Goal: Transaction & Acquisition: Purchase product/service

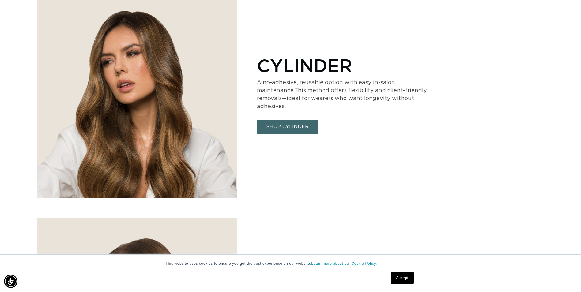
scroll to position [0, 537]
click at [281, 120] on link "SHOP CYLINDER" at bounding box center [287, 127] width 61 height 14
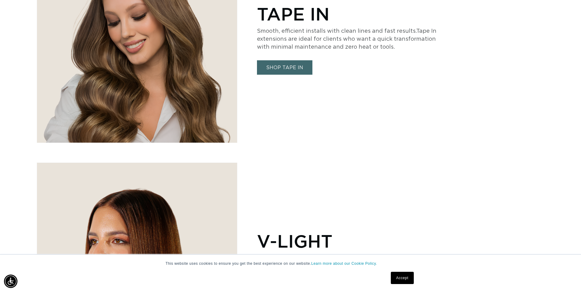
scroll to position [1592, 0]
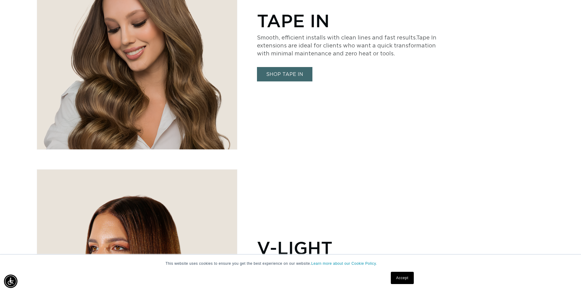
click at [280, 74] on link "SHOP TAPE IN" at bounding box center [284, 74] width 55 height 14
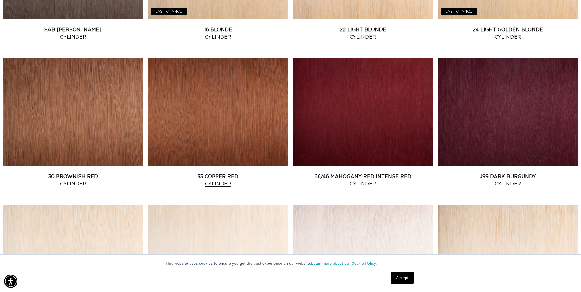
scroll to position [643, 0]
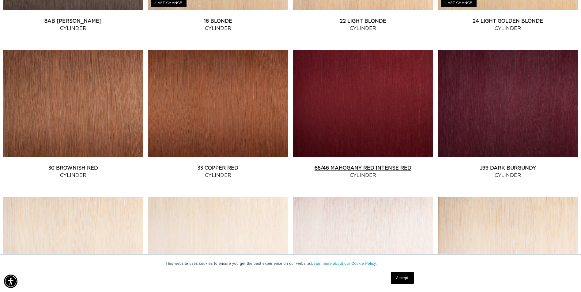
click at [340, 164] on link "66/46 Mahogany Red Intense Red Cylinder" at bounding box center [363, 171] width 140 height 15
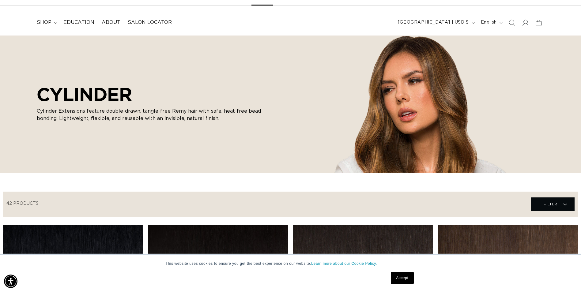
scroll to position [92, 0]
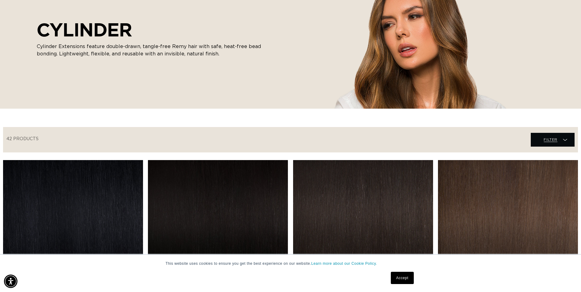
click at [546, 140] on span "Filter" at bounding box center [550, 140] width 14 height 12
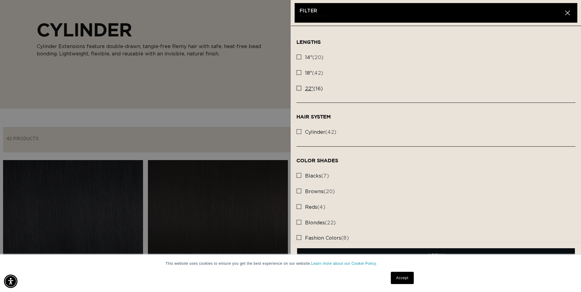
click at [305, 87] on span "22"" at bounding box center [309, 88] width 8 height 5
click at [301, 87] on input "22" (16) 22" (16 products)" at bounding box center [298, 86] width 5 height 5
checkbox input "true"
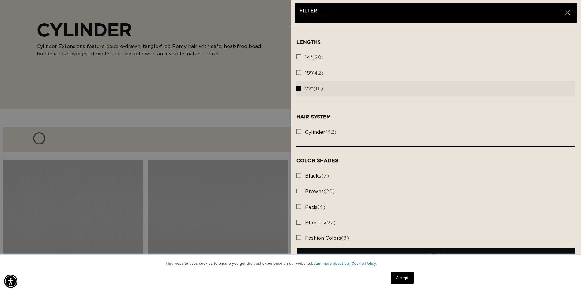
click at [408, 277] on link "Accept" at bounding box center [402, 278] width 23 height 12
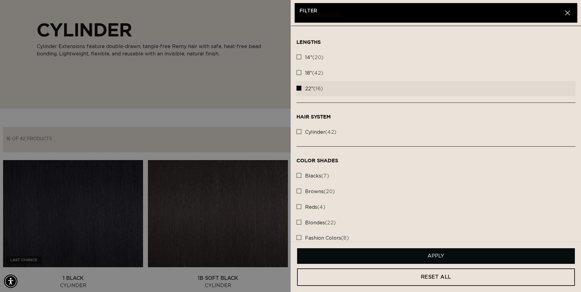
click at [391, 254] on button "Apply" at bounding box center [436, 256] width 278 height 16
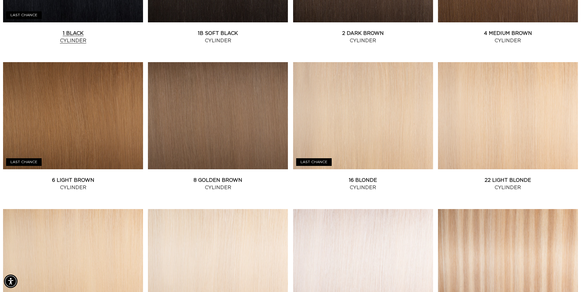
scroll to position [0, 1075]
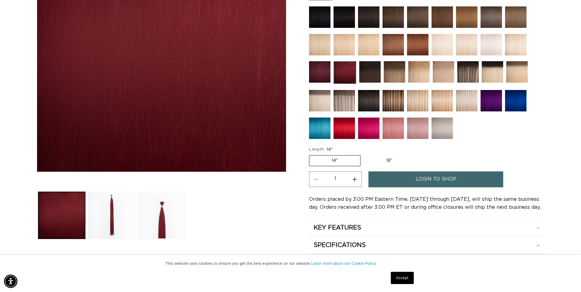
scroll to position [0, 537]
click at [336, 160] on label "14" Variant sold out or unavailable" at bounding box center [334, 160] width 51 height 11
click at [311, 154] on input "14" Variant sold out or unavailable" at bounding box center [310, 154] width 0 height 0
click at [377, 160] on label "18" Variant sold out or unavailable" at bounding box center [389, 161] width 51 height 10
click at [364, 154] on input "18" Variant sold out or unavailable" at bounding box center [363, 154] width 0 height 0
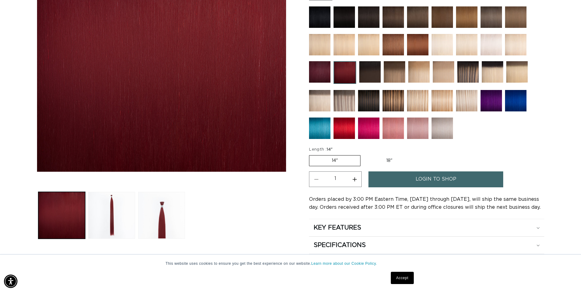
radio input "true"
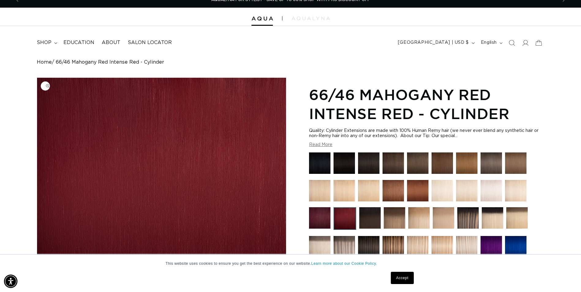
scroll to position [0, 0]
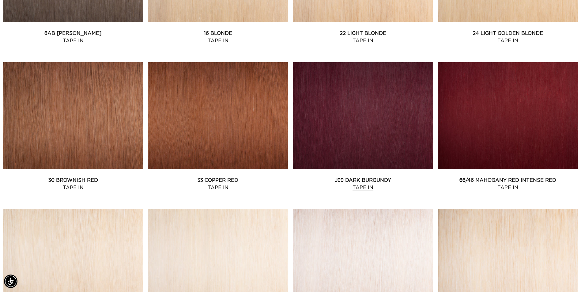
scroll to position [643, 0]
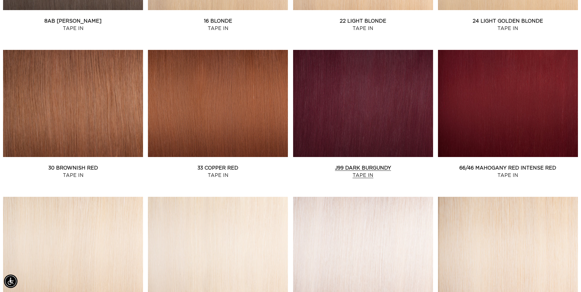
click at [350, 164] on link "J99 Dark Burgundy Tape In" at bounding box center [363, 171] width 140 height 15
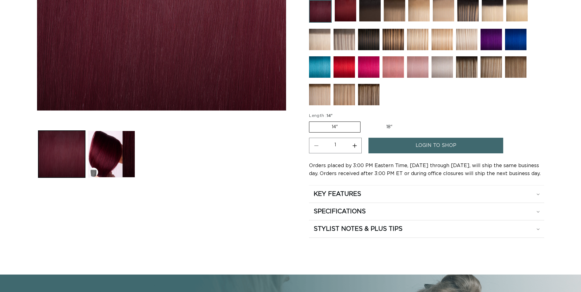
scroll to position [214, 0]
click at [344, 130] on label "14" Variant sold out or unavailable" at bounding box center [334, 127] width 51 height 11
click at [311, 121] on input "14" Variant sold out or unavailable" at bounding box center [310, 120] width 0 height 0
click at [372, 129] on label "18" Variant sold out or unavailable" at bounding box center [389, 127] width 51 height 10
click at [364, 121] on input "18" Variant sold out or unavailable" at bounding box center [363, 120] width 0 height 0
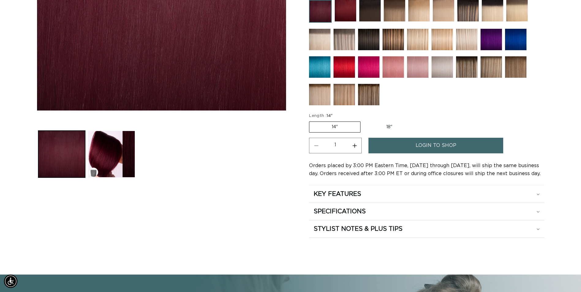
radio input "true"
